Goal: Task Accomplishment & Management: Manage account settings

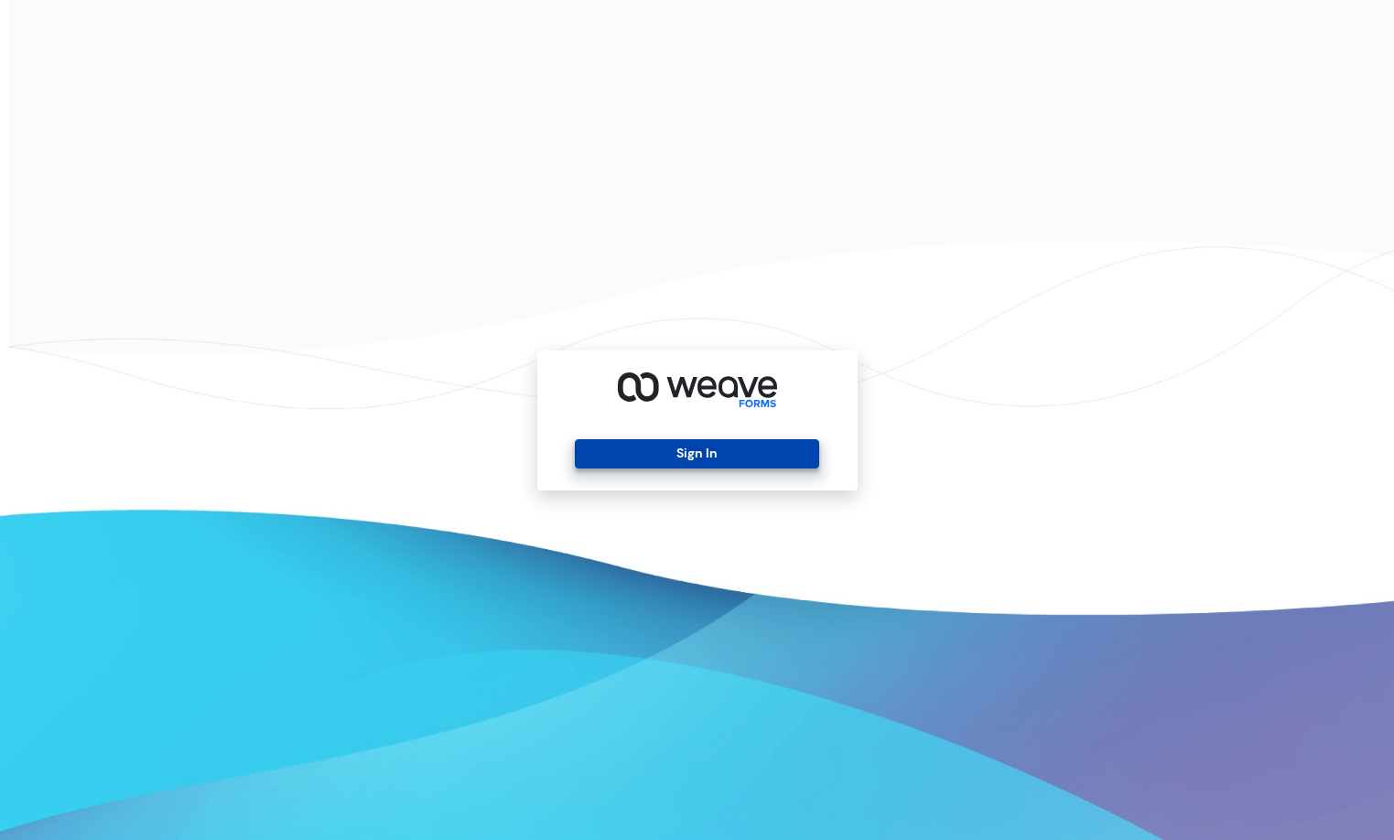
click at [698, 450] on button "Sign In" at bounding box center [697, 453] width 244 height 29
